Goal: Task Accomplishment & Management: Manage account settings

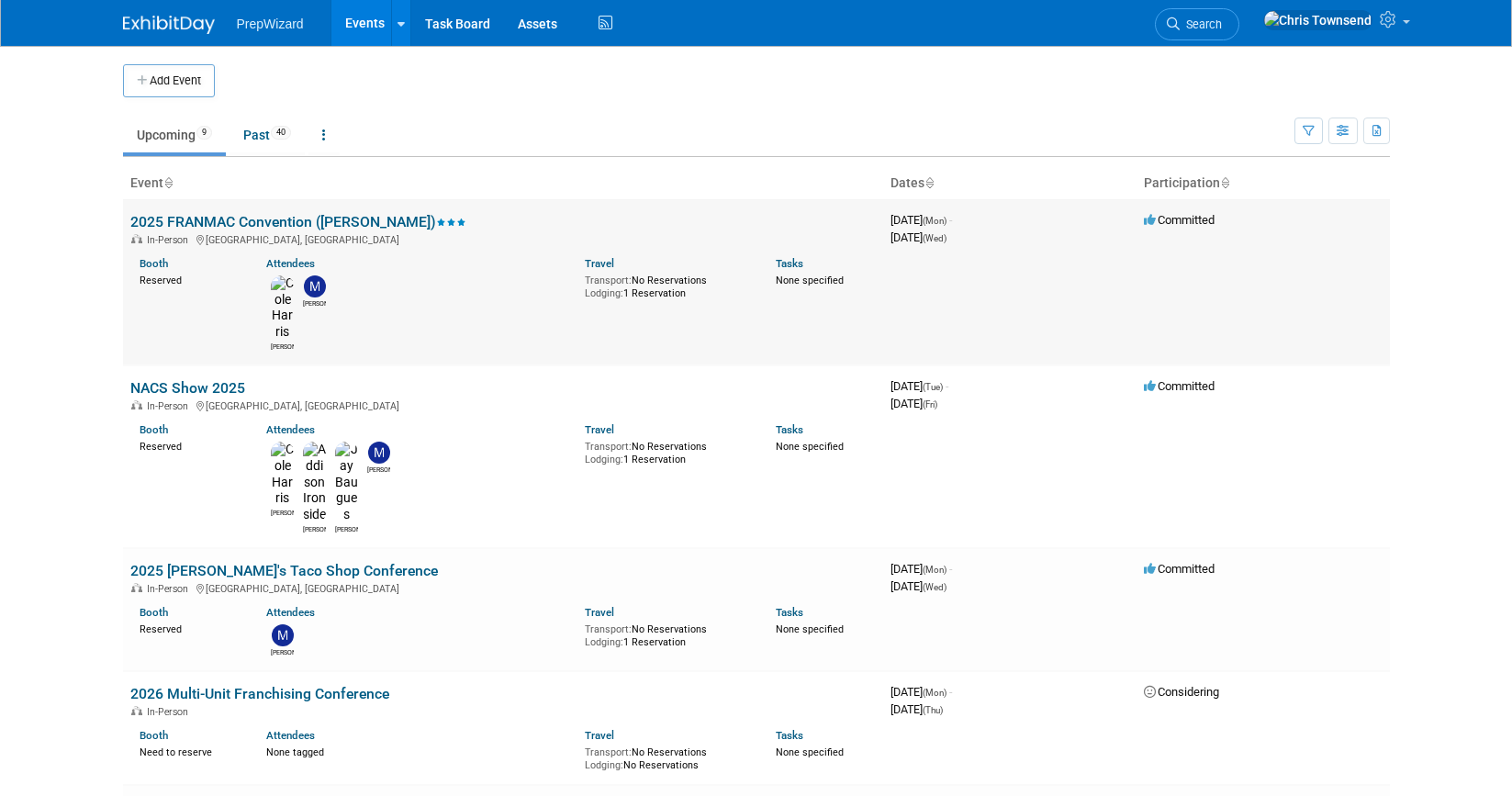
click at [240, 220] on link "2025 FRANMAC Convention ([PERSON_NAME])" at bounding box center [298, 222] width 336 height 17
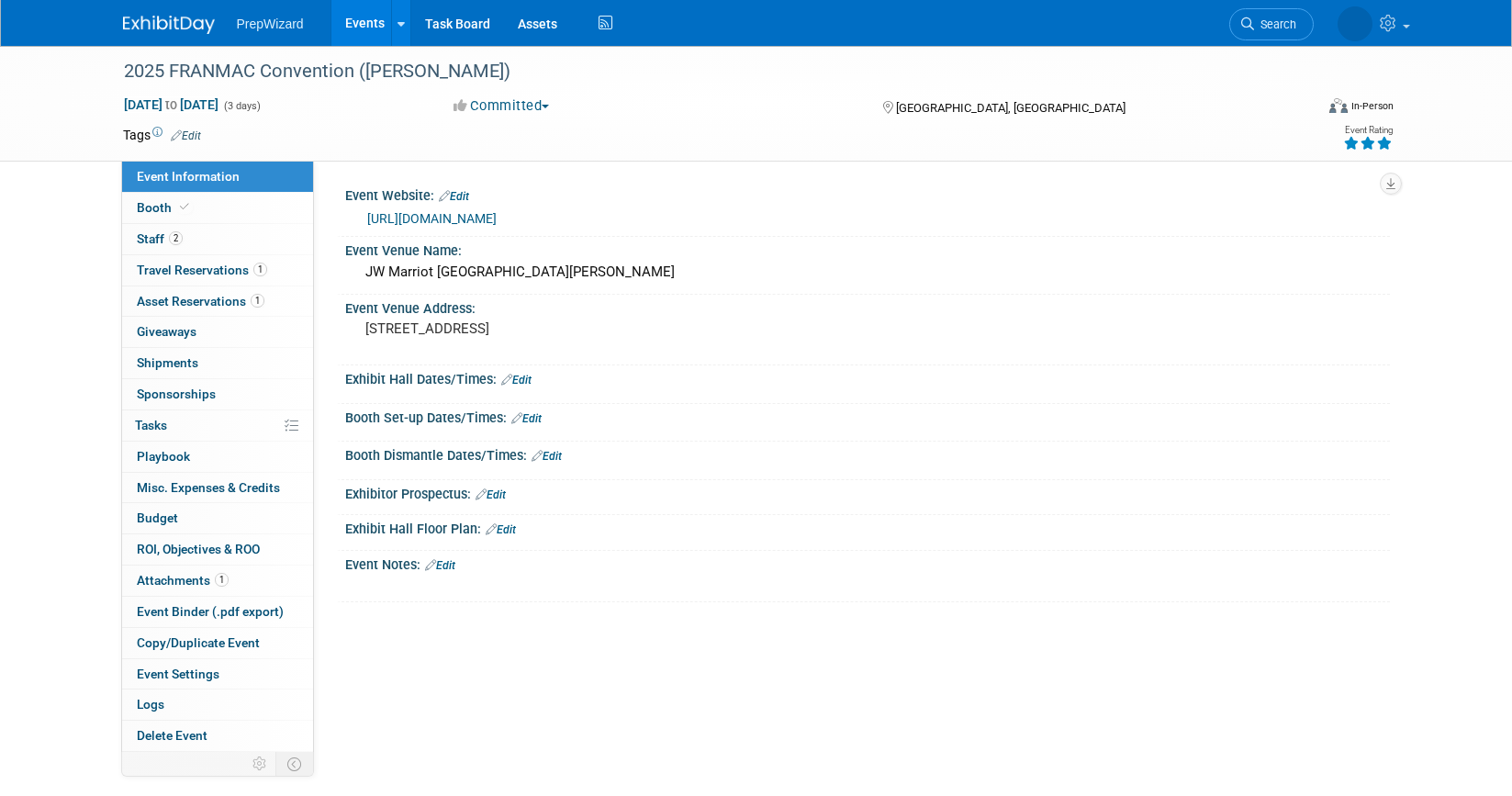
click at [458, 197] on link "Edit" at bounding box center [454, 196] width 31 height 12
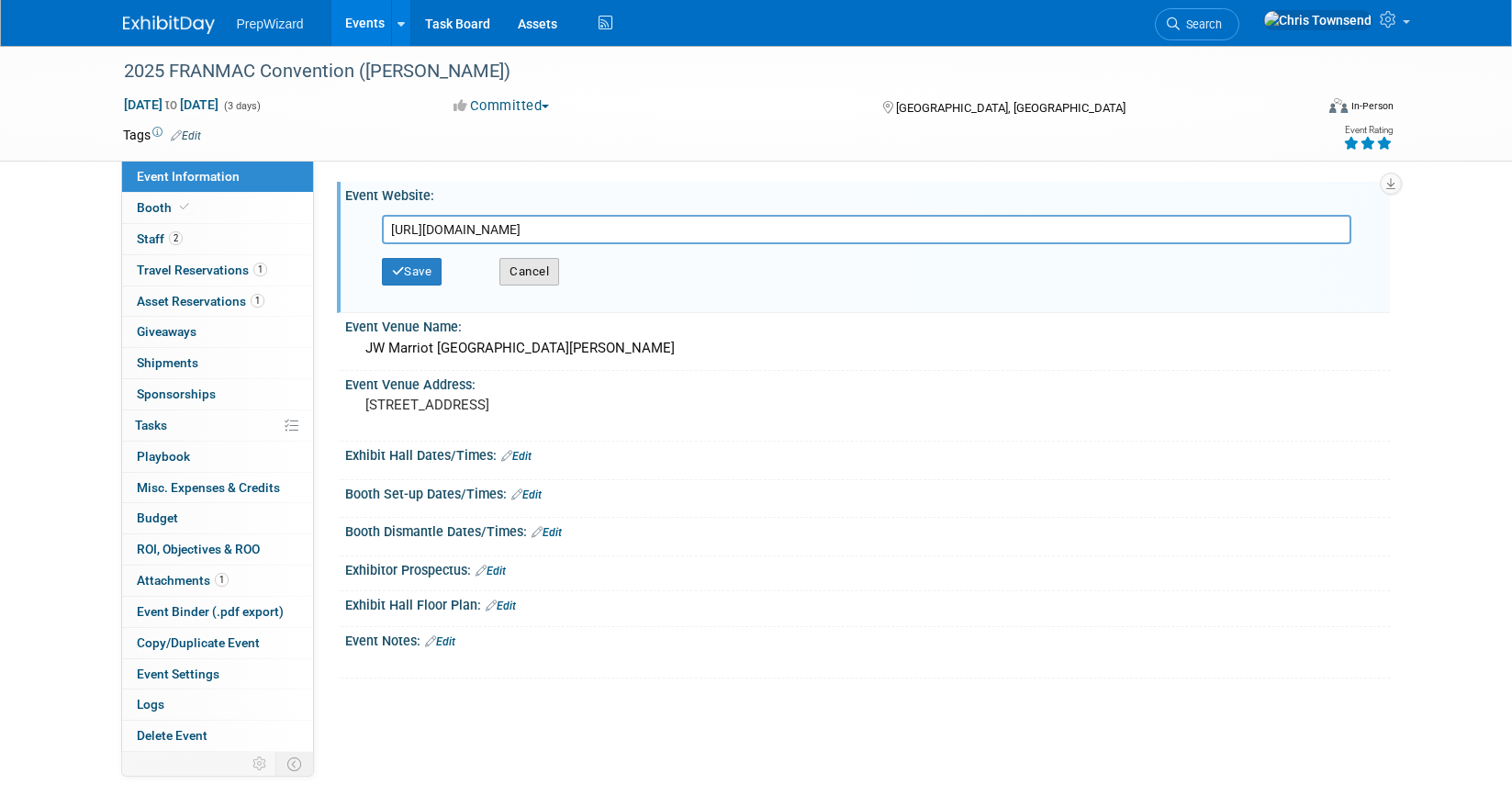
click at [534, 279] on button "Cancel" at bounding box center [529, 271] width 59 height 28
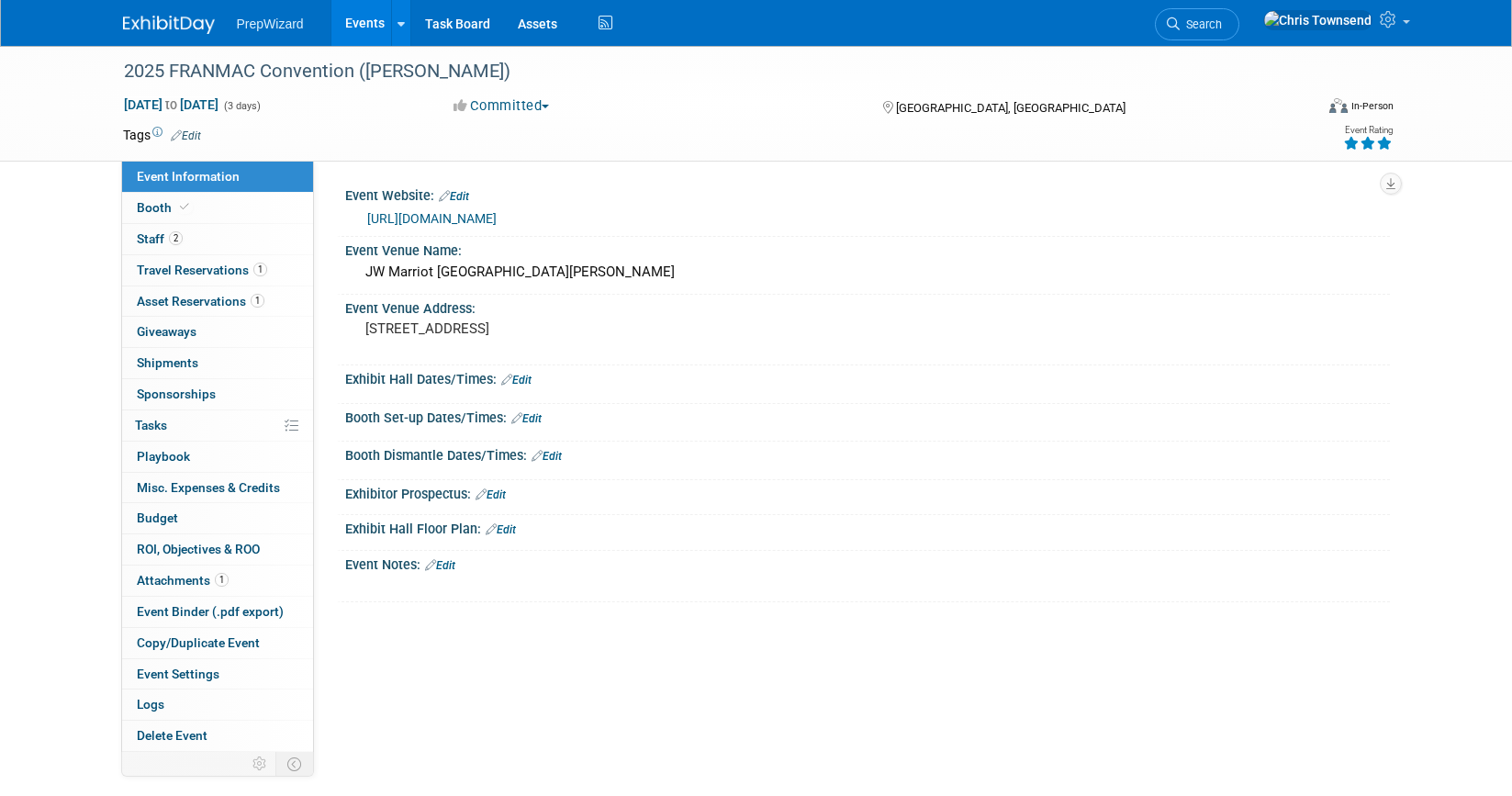
click at [465, 196] on link "Edit" at bounding box center [454, 196] width 31 height 12
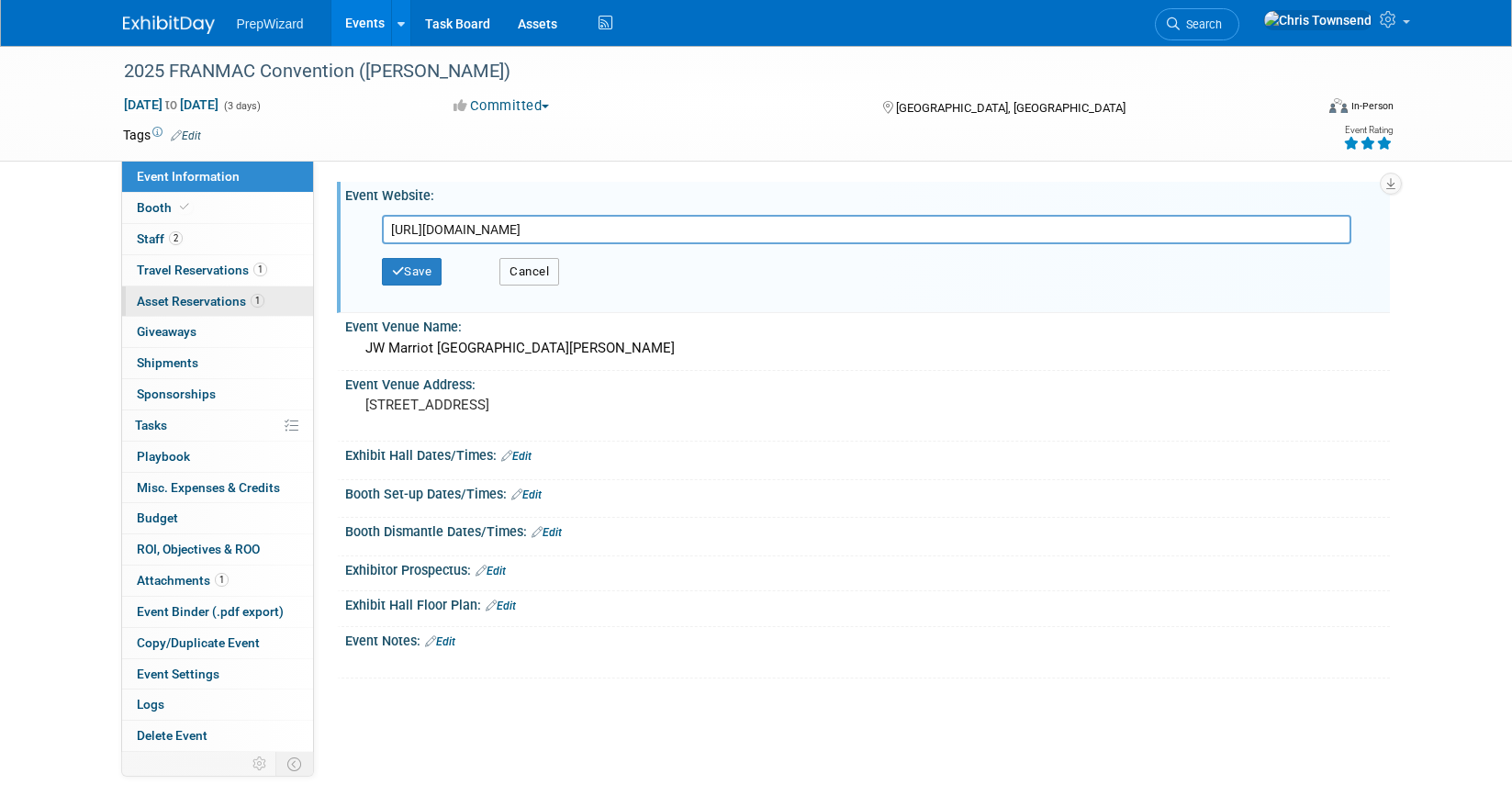
drag, startPoint x: 542, startPoint y: 279, endPoint x: 177, endPoint y: 297, distance: 365.4
click at [541, 279] on button "Cancel" at bounding box center [529, 271] width 59 height 28
